Goal: Task Accomplishment & Management: Manage account settings

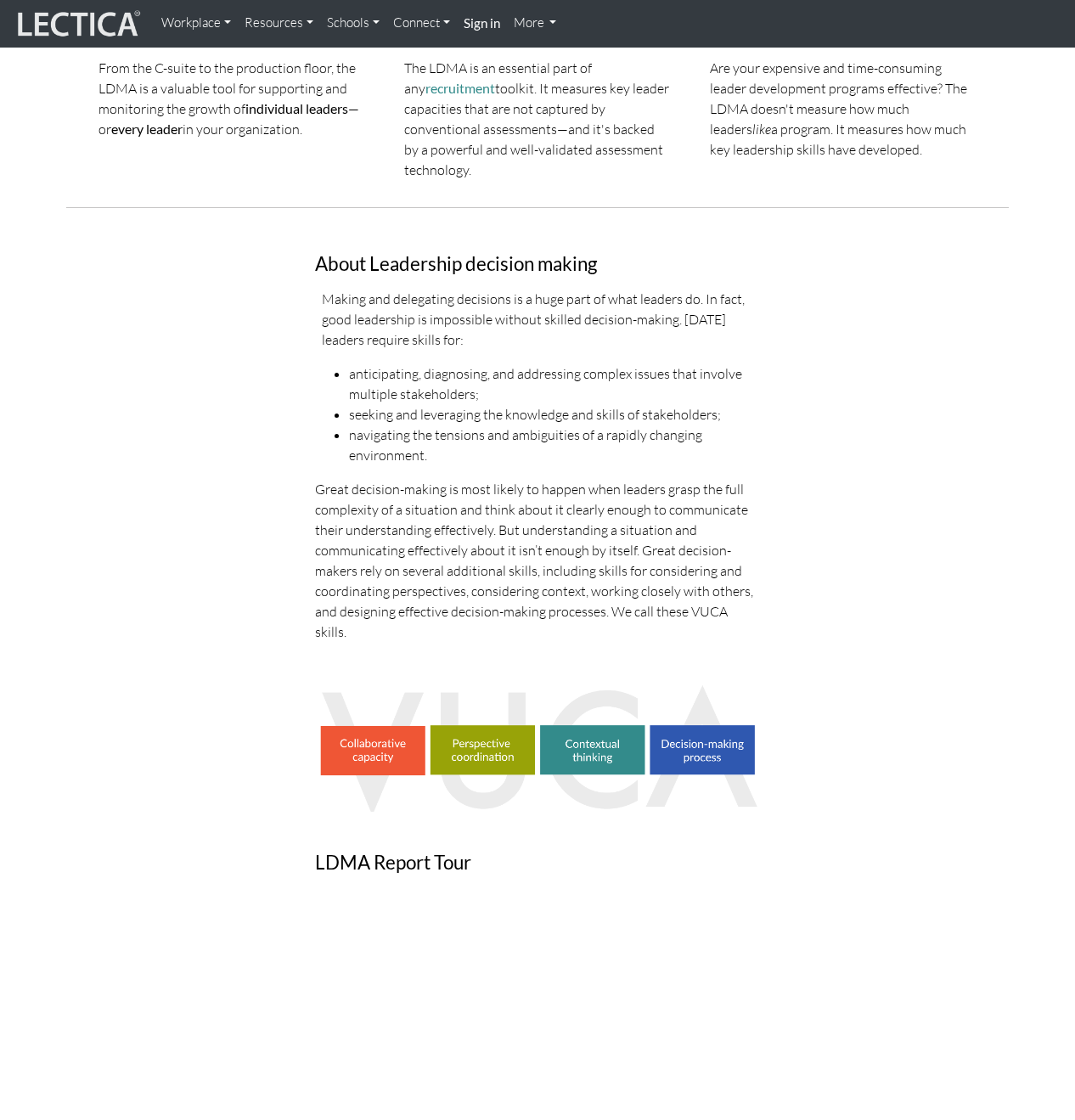
scroll to position [534, 0]
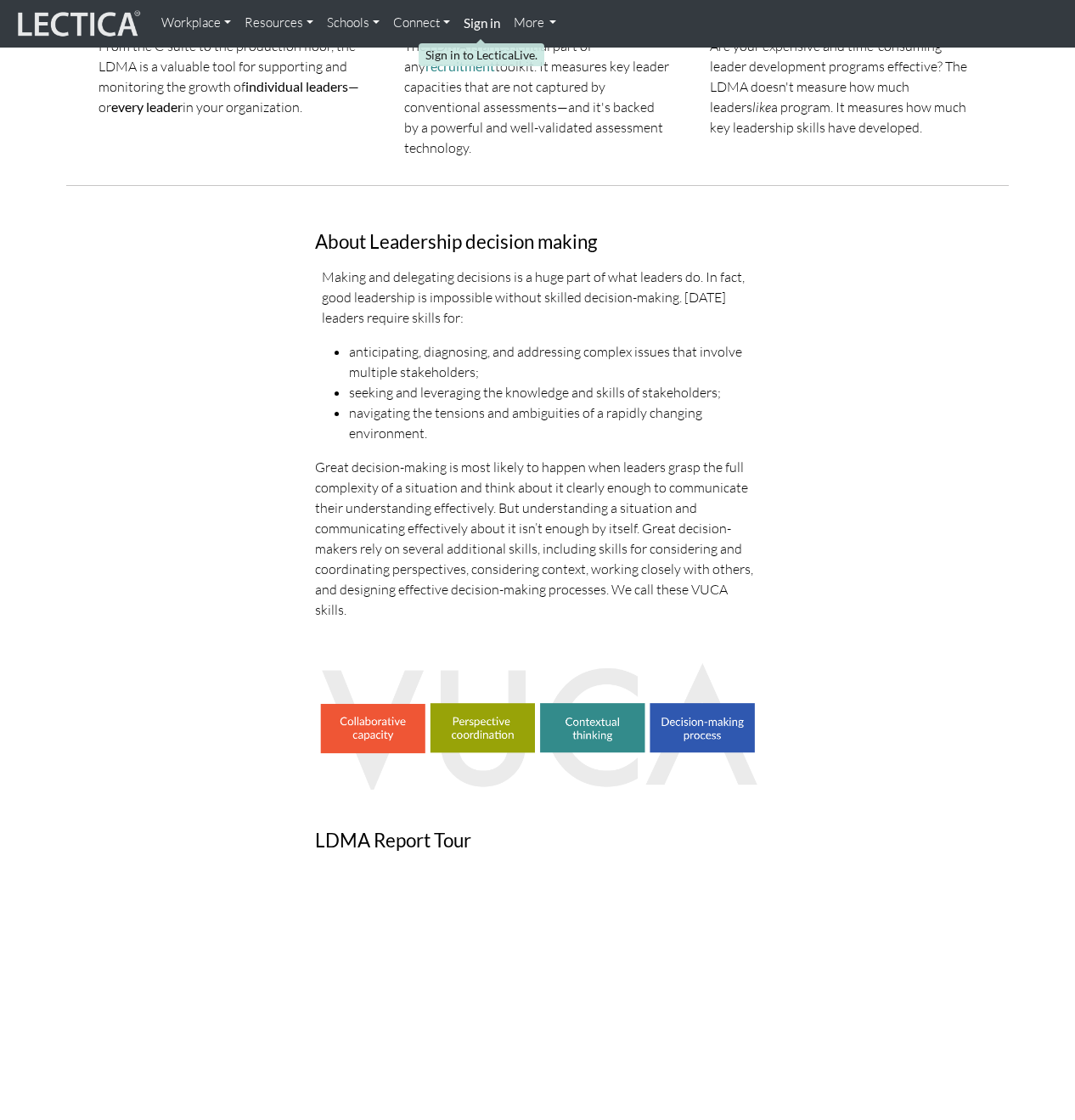
click at [484, 10] on link "Sign in" at bounding box center [481, 24] width 50 height 34
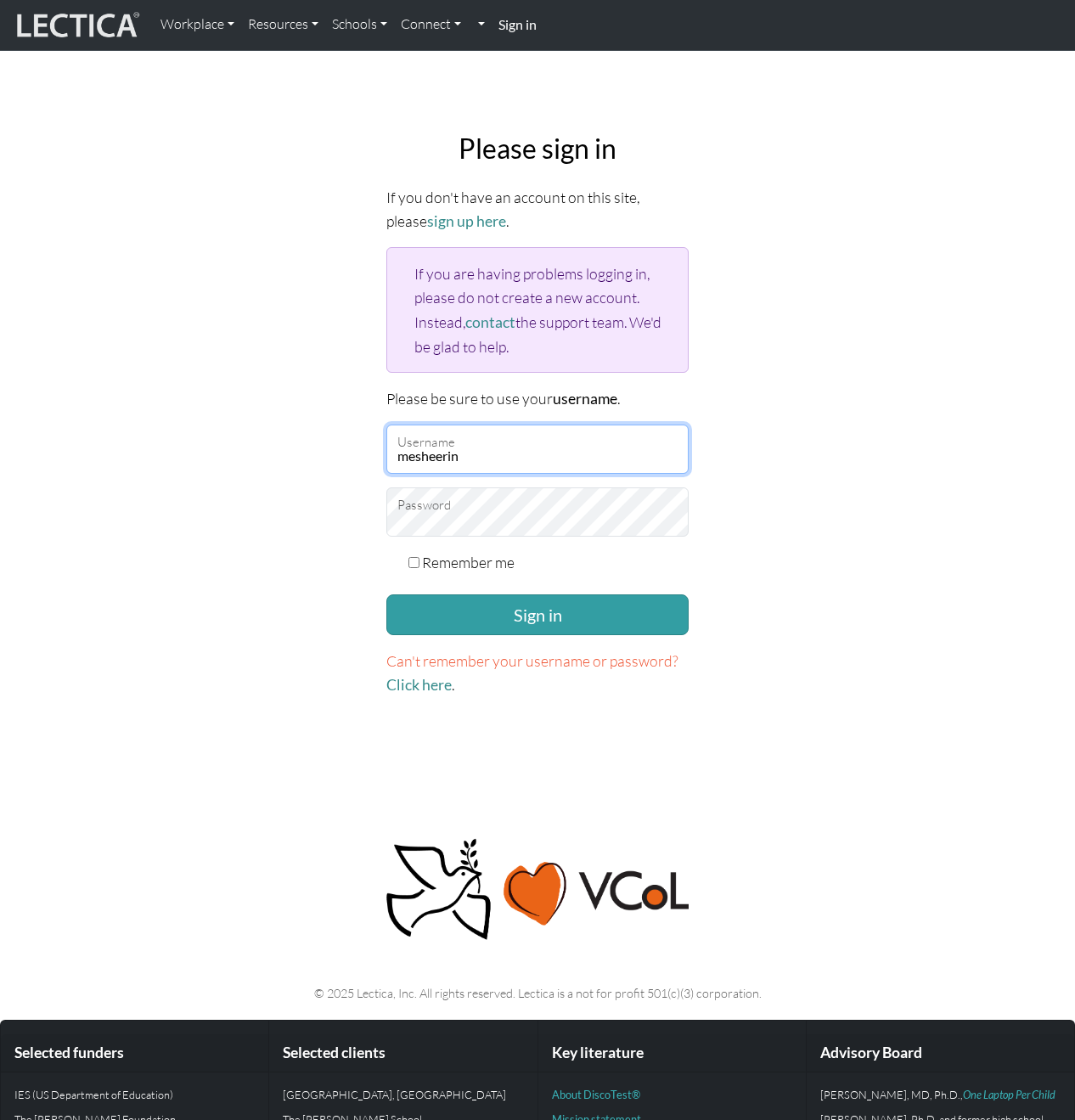
type input "mesheerin"
click at [454, 550] on label "Remember me" at bounding box center [468, 562] width 92 height 24
click at [419, 557] on input "Remember me" at bounding box center [414, 563] width 11 height 11
checkbox input "true"
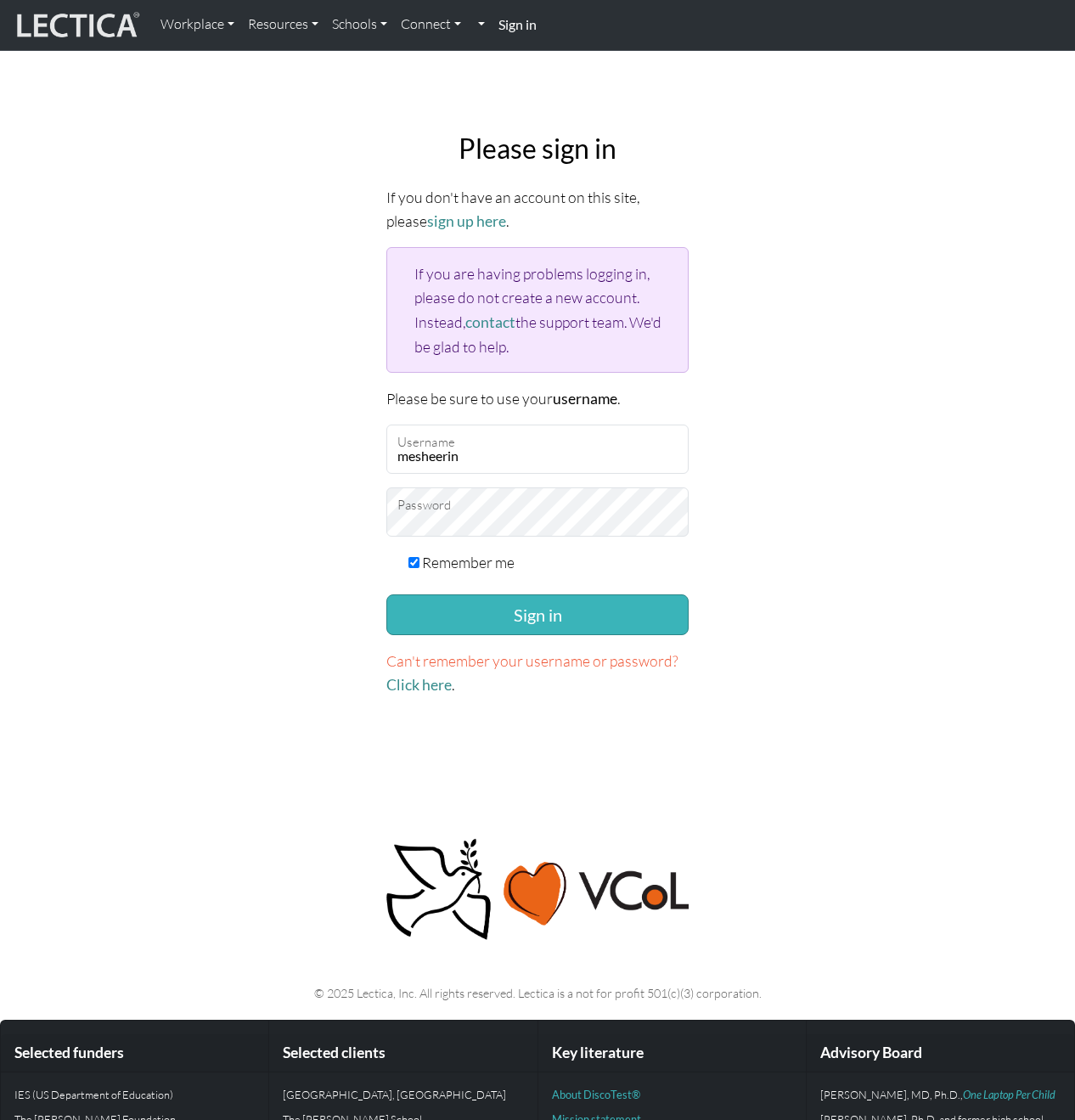
click at [471, 599] on button "Sign in" at bounding box center [537, 614] width 302 height 41
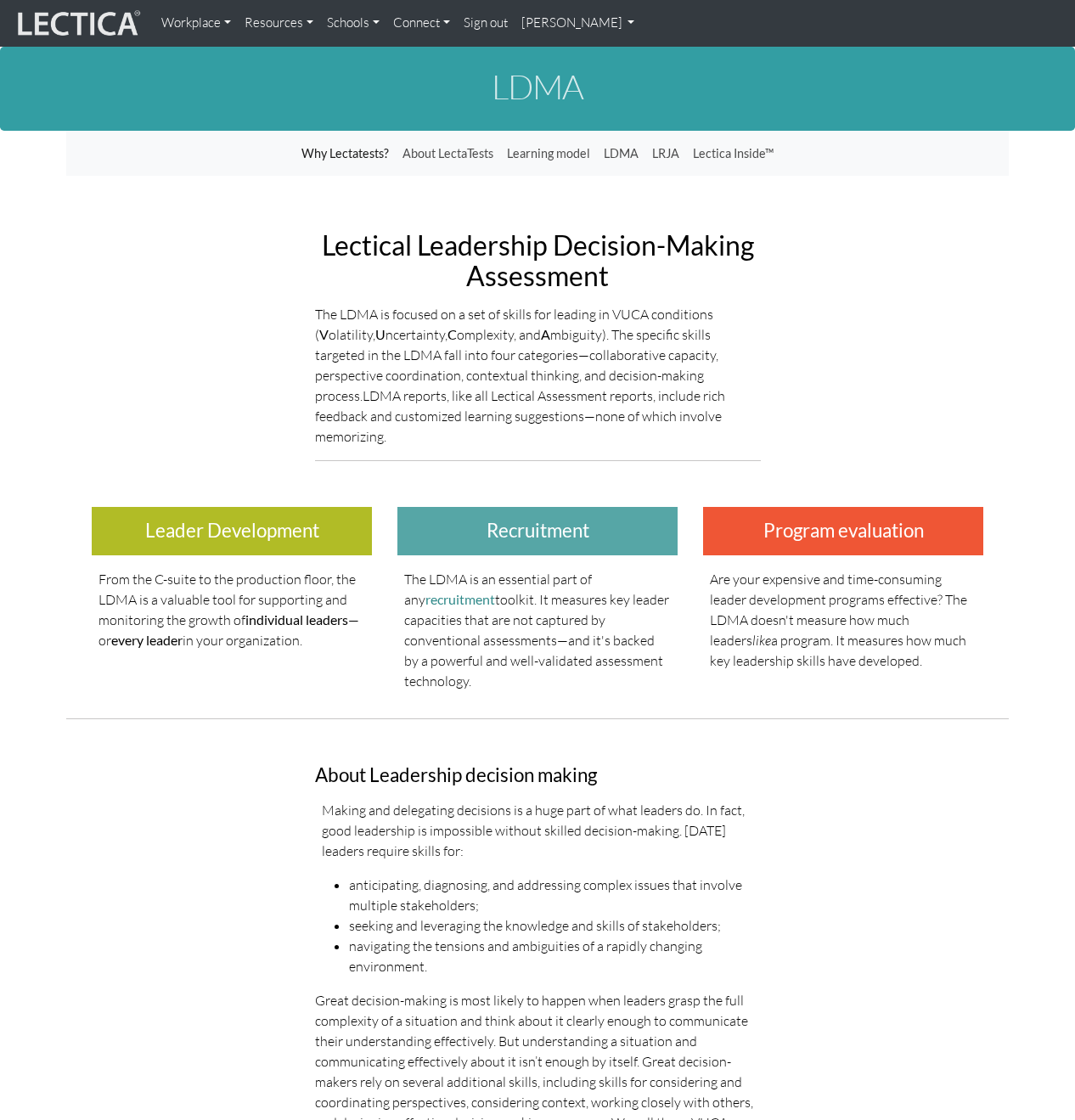
click at [591, 11] on link "[PERSON_NAME]" at bounding box center [578, 23] width 127 height 33
click at [597, 19] on link "Michael Sheerin" at bounding box center [578, 23] width 127 height 33
click at [183, 13] on link "Workplace" at bounding box center [197, 23] width 84 height 33
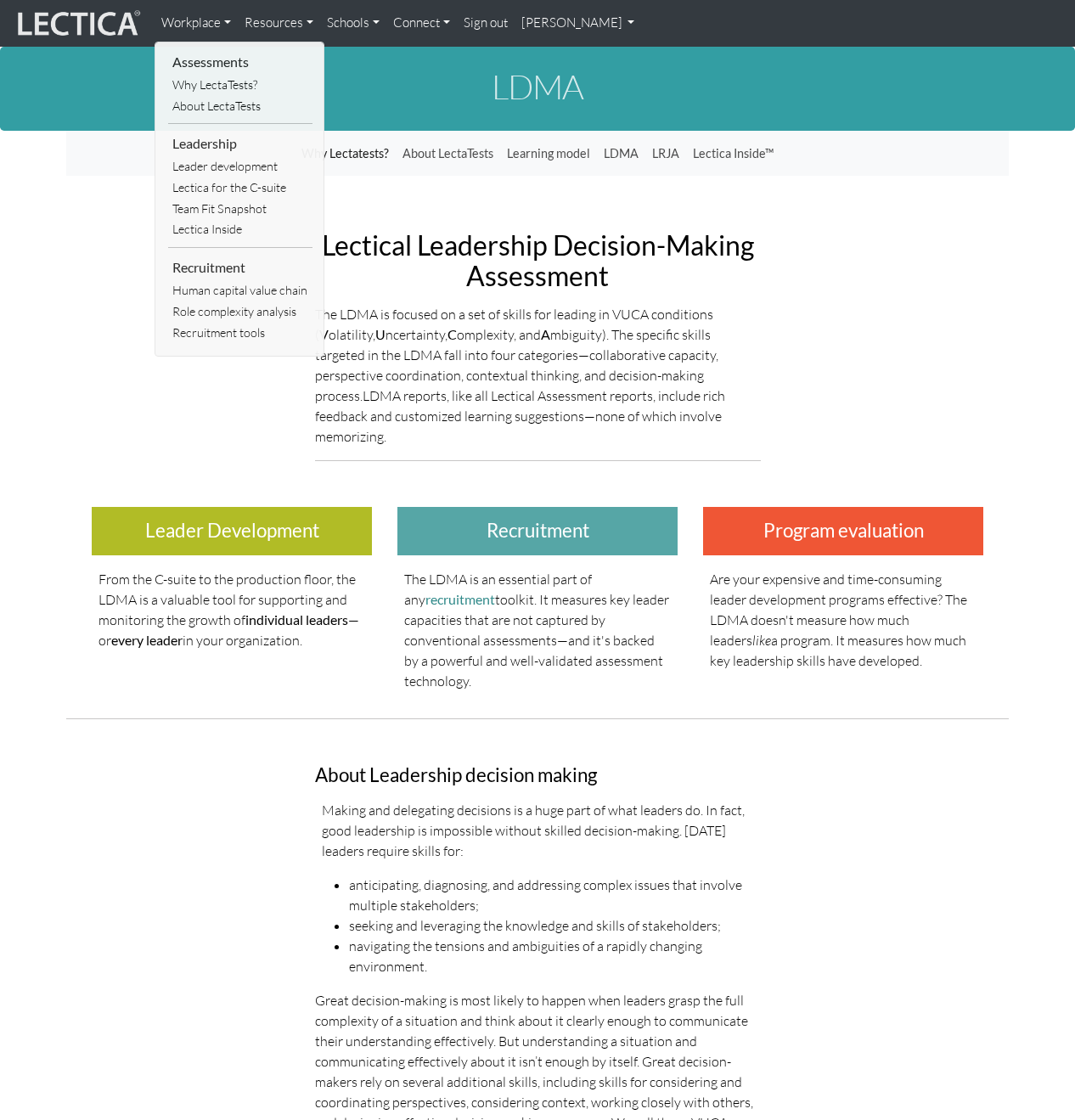
click at [182, 11] on link "Workplace" at bounding box center [197, 23] width 84 height 33
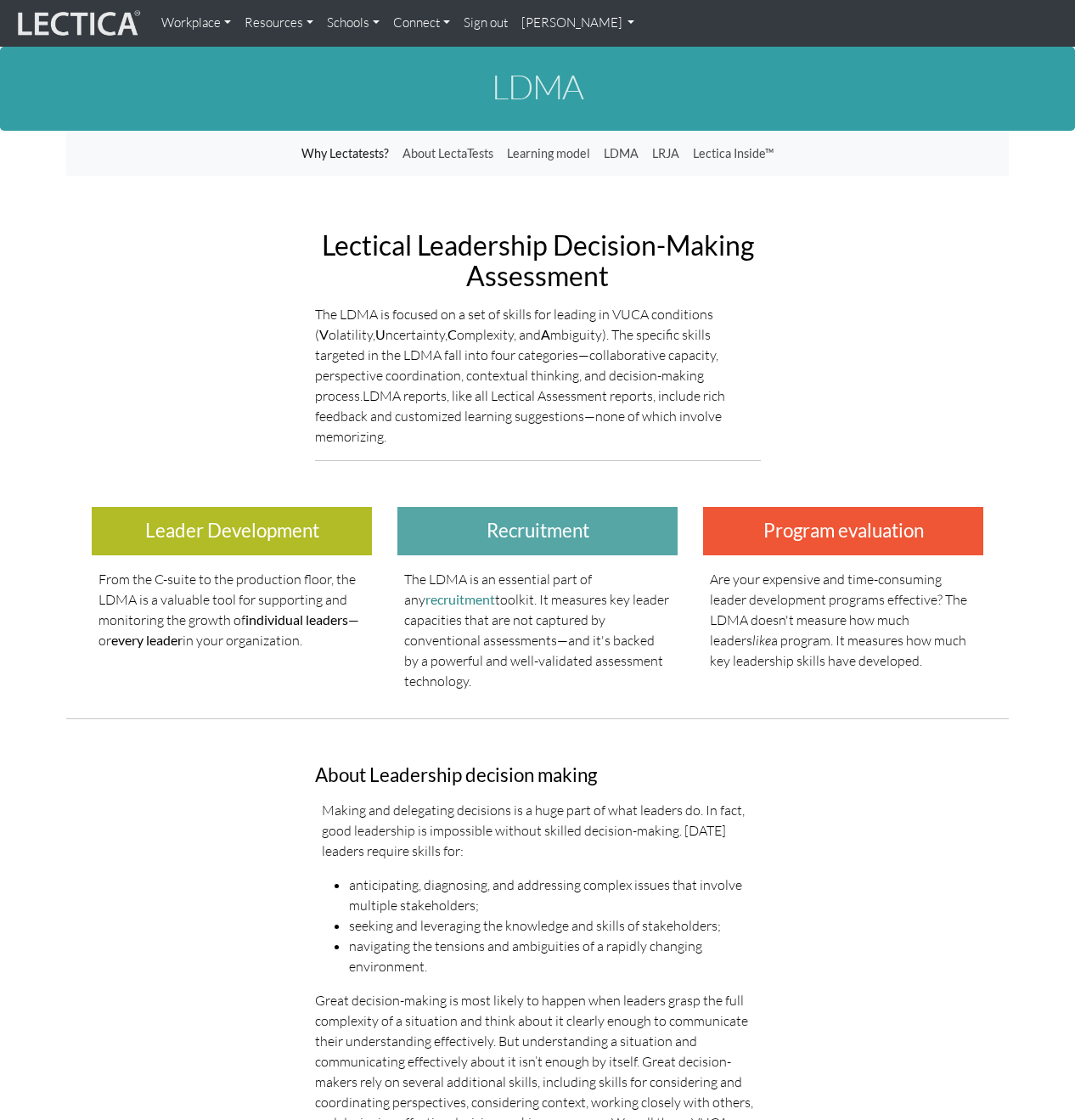
click at [615, 21] on link "Michael Sheerin" at bounding box center [578, 23] width 127 height 33
click at [582, 58] on link "My Profile" at bounding box center [600, 62] width 136 height 21
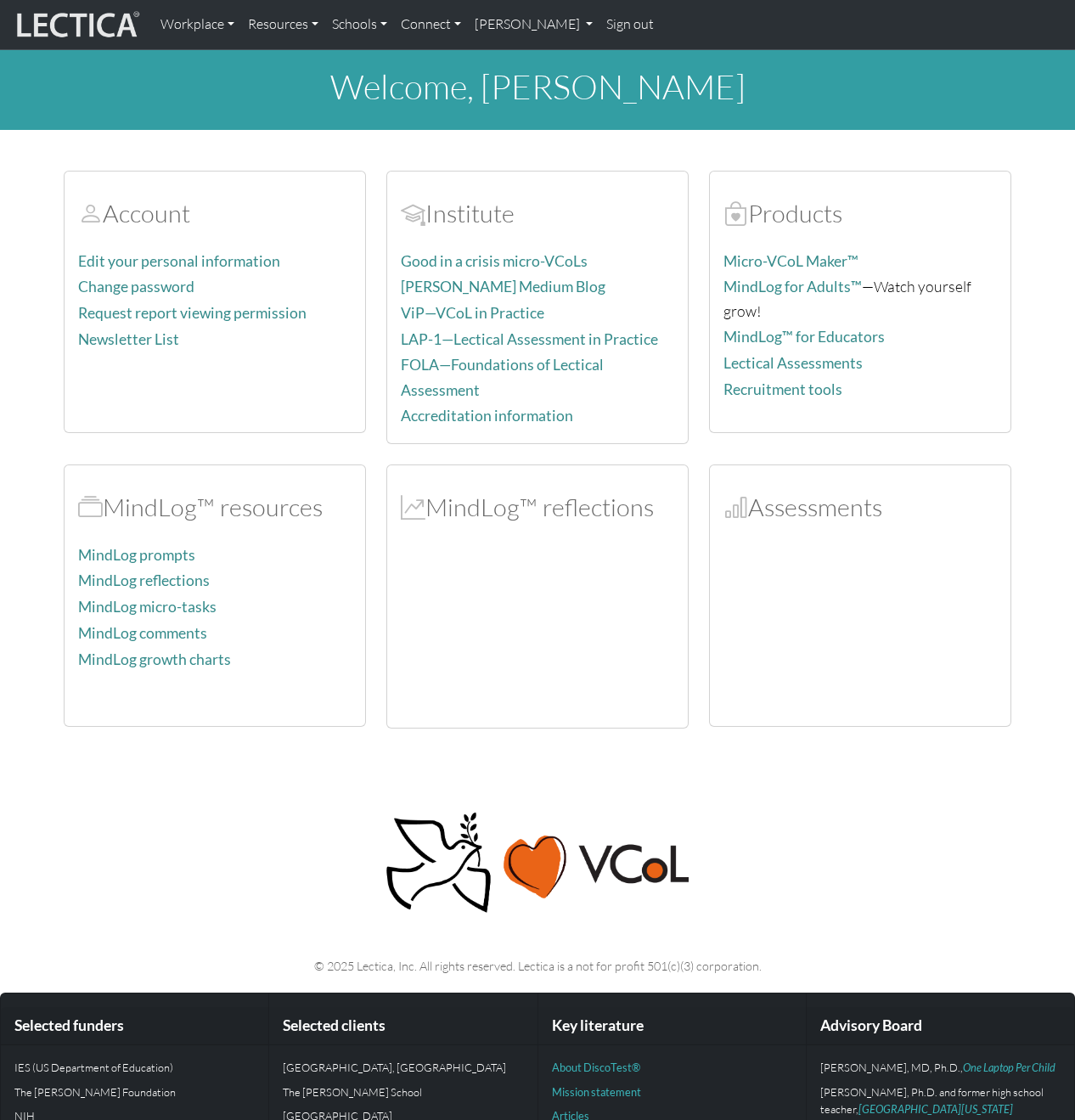
click at [805, 585] on div at bounding box center [860, 628] width 274 height 170
